Goal: Task Accomplishment & Management: Complete application form

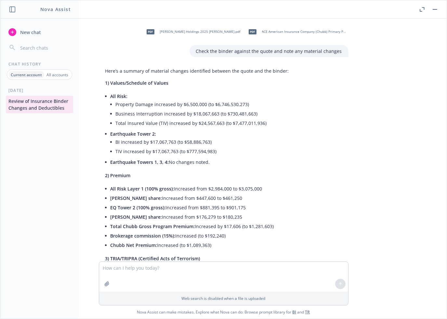
scroll to position [2116, 0]
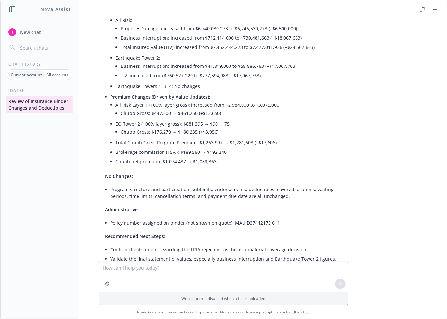
click at [143, 267] on textarea at bounding box center [223, 277] width 249 height 30
paste textarea "*IF YOU ARE ELECTRONICALLY SUBMITTING THIS APPLICATION TO TRAVELERS, APPLY YOUR…"
type textarea "*IF YOU ARE ELECTRONICALLY SUBMITTING THIS APPLICATION TO TRAVELERS, APPLY YOUR…"
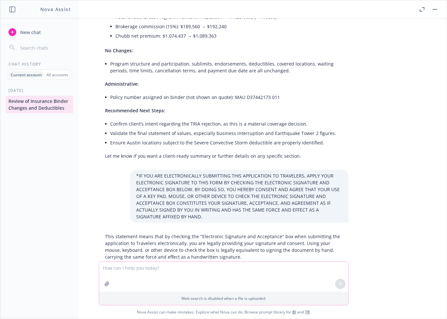
scroll to position [2243, 0]
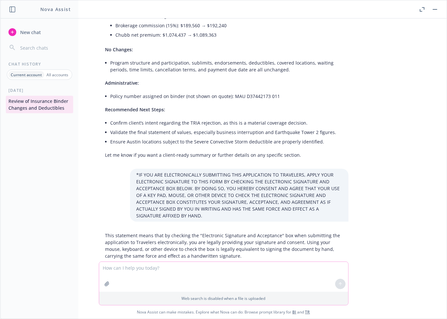
click at [191, 266] on textarea at bounding box center [223, 277] width 249 height 30
type textarea "what do you need to do to sign?"
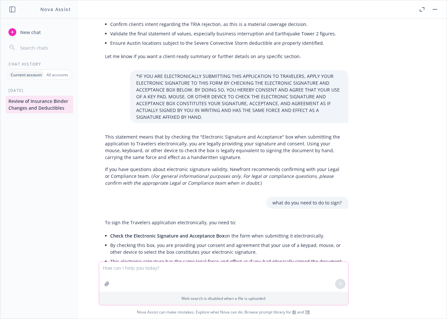
scroll to position [2349, 0]
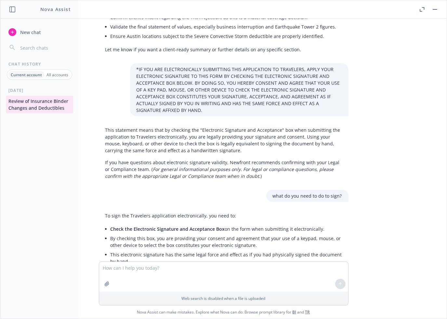
click at [377, 185] on div "pdf [PERSON_NAME] Holdings 2025 Chubb Binder.pdf pdf ACE American Insurance Com…" at bounding box center [223, 140] width 446 height 243
